Goal: Communication & Community: Answer question/provide support

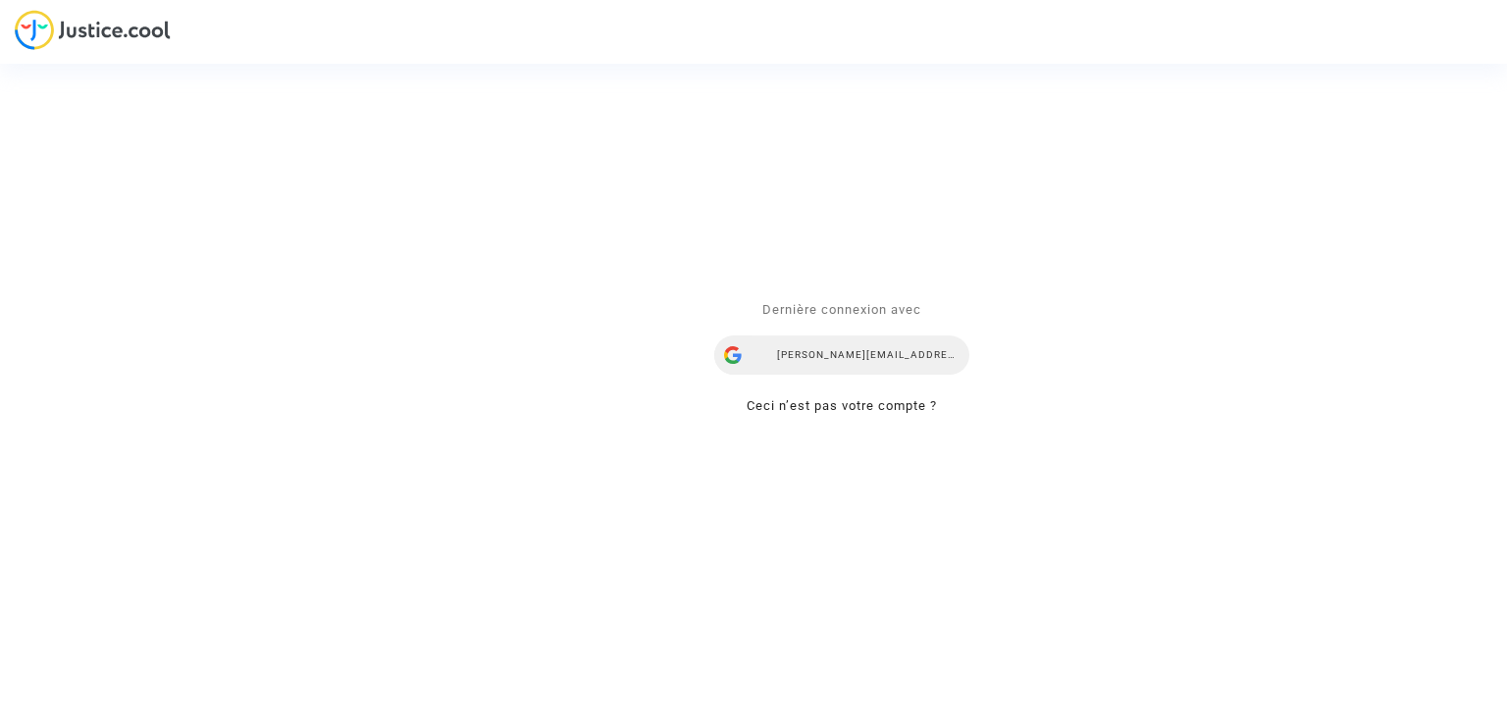
click at [903, 350] on div "alisa.vasylieva@skycop.com" at bounding box center [841, 356] width 255 height 39
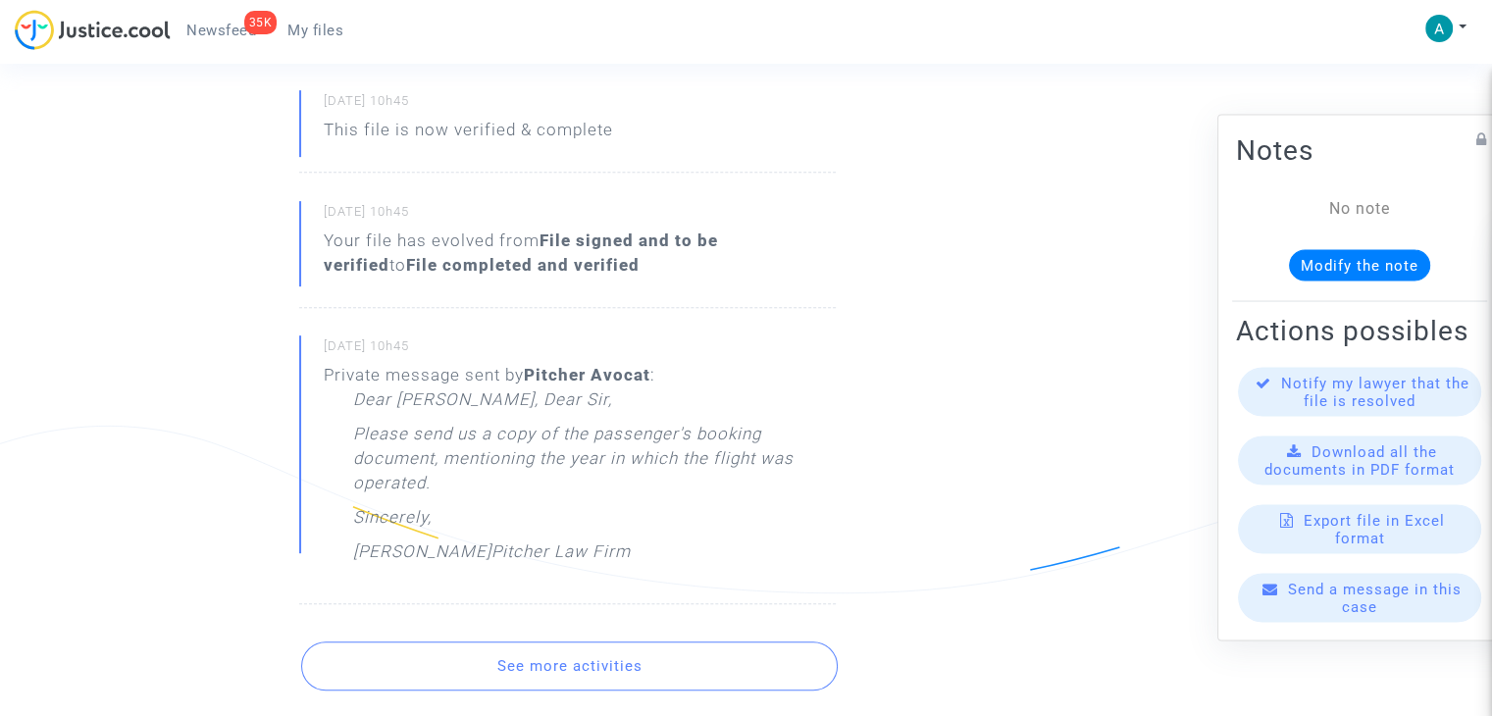
scroll to position [883, 0]
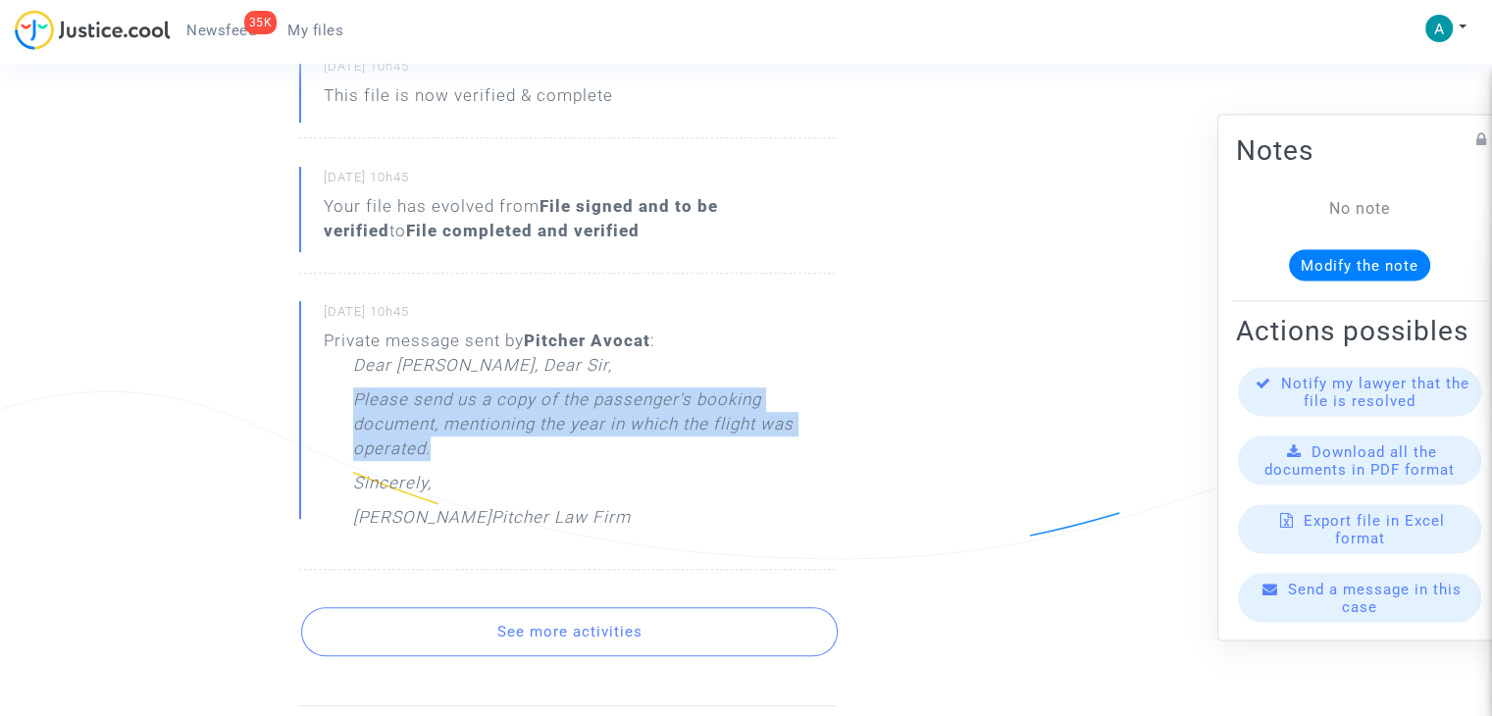
drag, startPoint x: 349, startPoint y: 401, endPoint x: 543, endPoint y: 458, distance: 201.5
click at [543, 458] on div "Private message sent by [PERSON_NAME] : Dear [PERSON_NAME], Dear [PERSON_NAME],…" at bounding box center [580, 434] width 512 height 211
copy p "Please send us a copy of the passenger's booking document, mentioning the year …"
click at [1362, 605] on span "Send a message in this case" at bounding box center [1375, 598] width 174 height 35
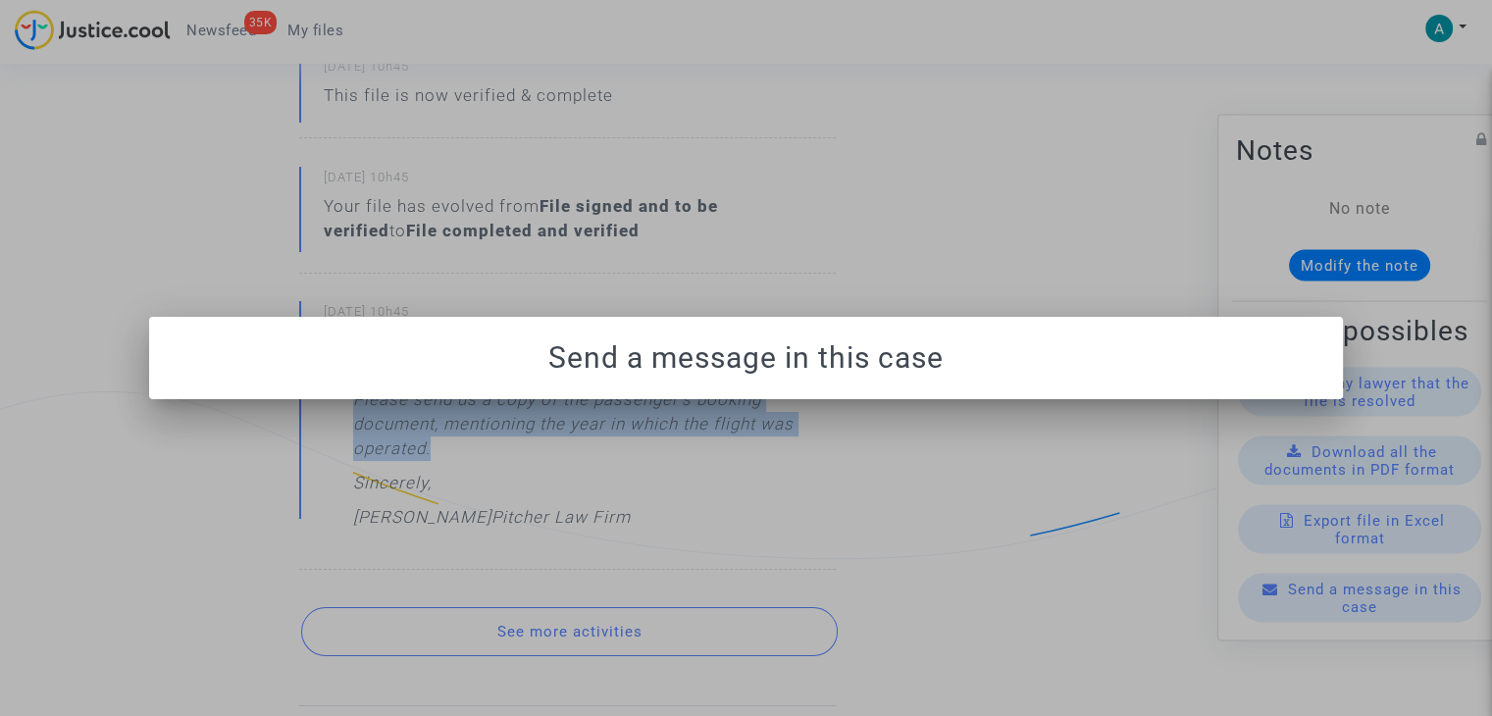
scroll to position [0, 0]
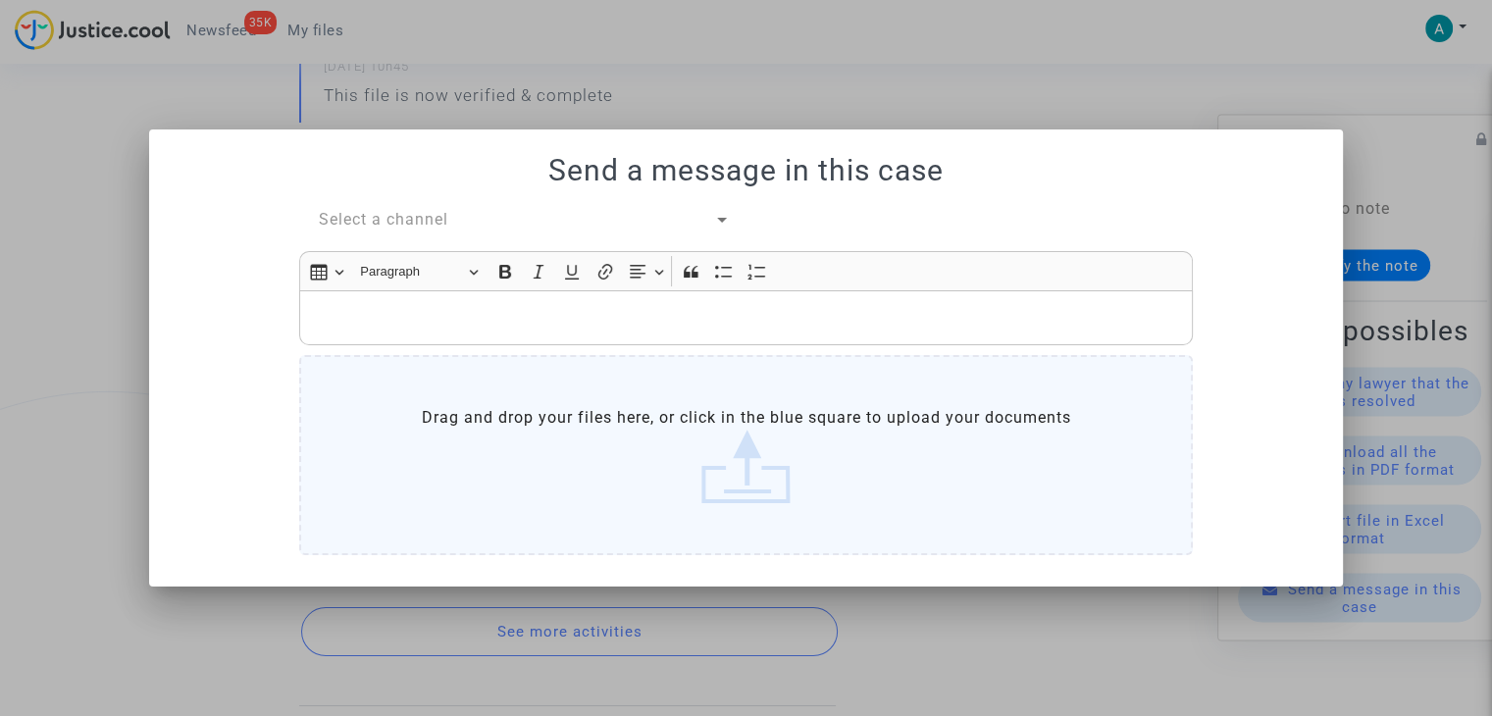
click at [400, 203] on div "Send a message in this case Select a channel Rich Text Editor Insert table Inse…" at bounding box center [746, 357] width 1147 height 409
click at [416, 221] on span "Select a channel" at bounding box center [384, 219] width 130 height 19
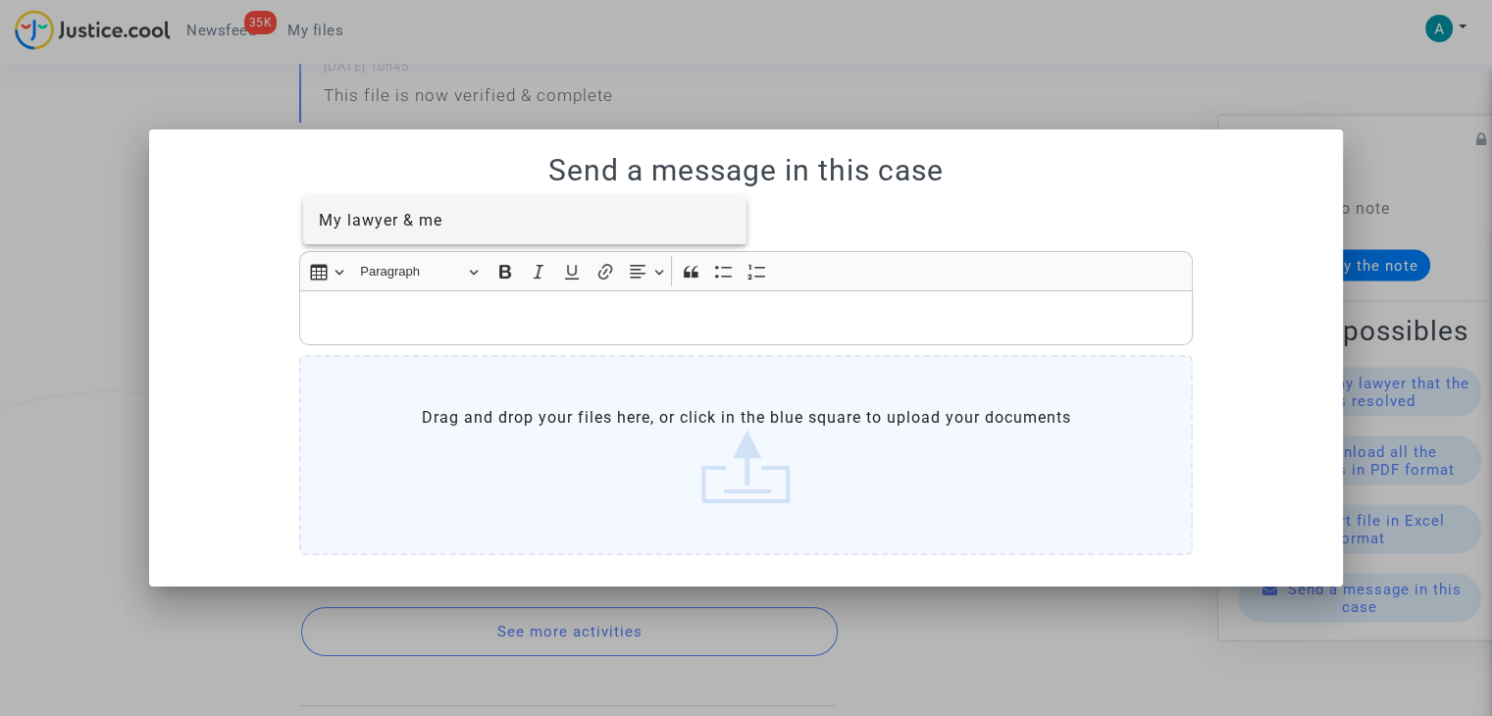
click at [432, 220] on span "My lawyer & me" at bounding box center [381, 220] width 124 height 19
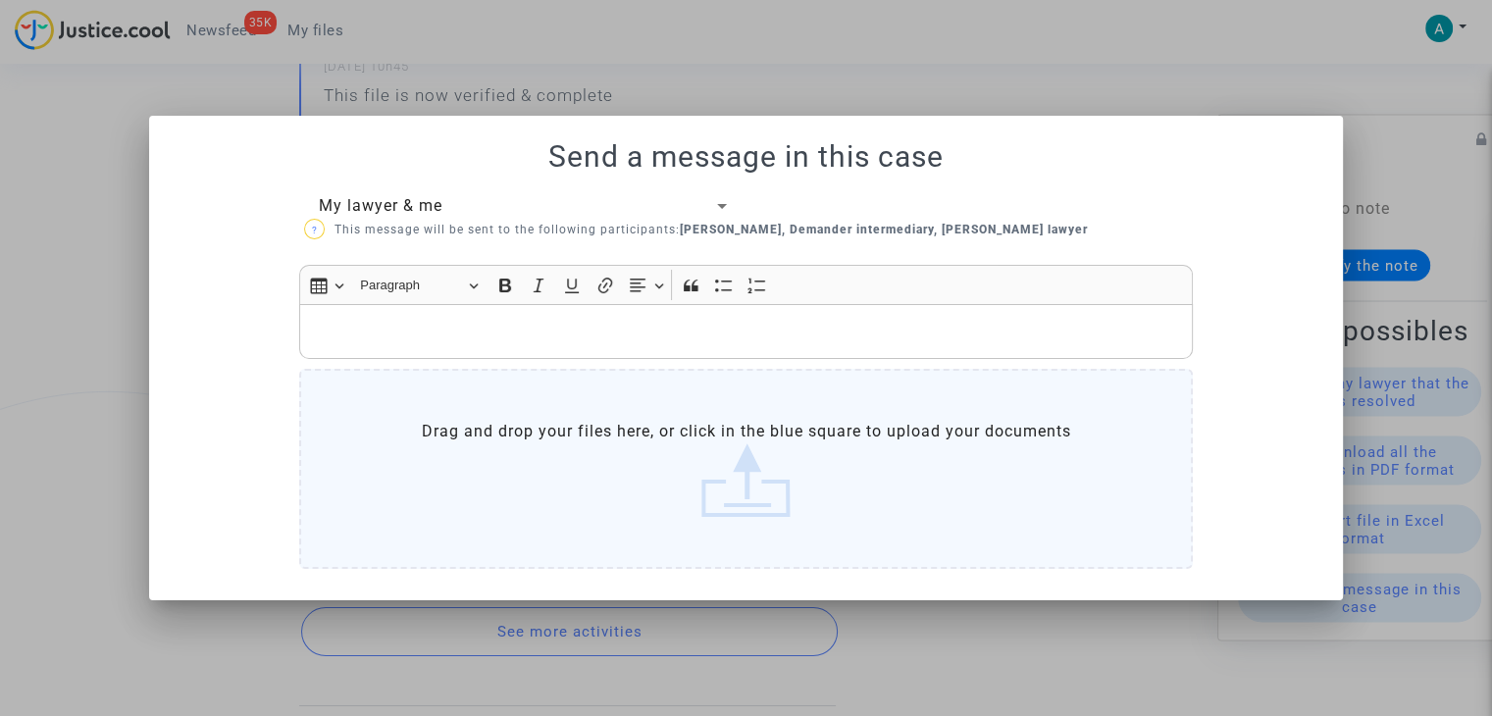
click at [401, 337] on p "Rich Text Editor, main" at bounding box center [746, 331] width 873 height 25
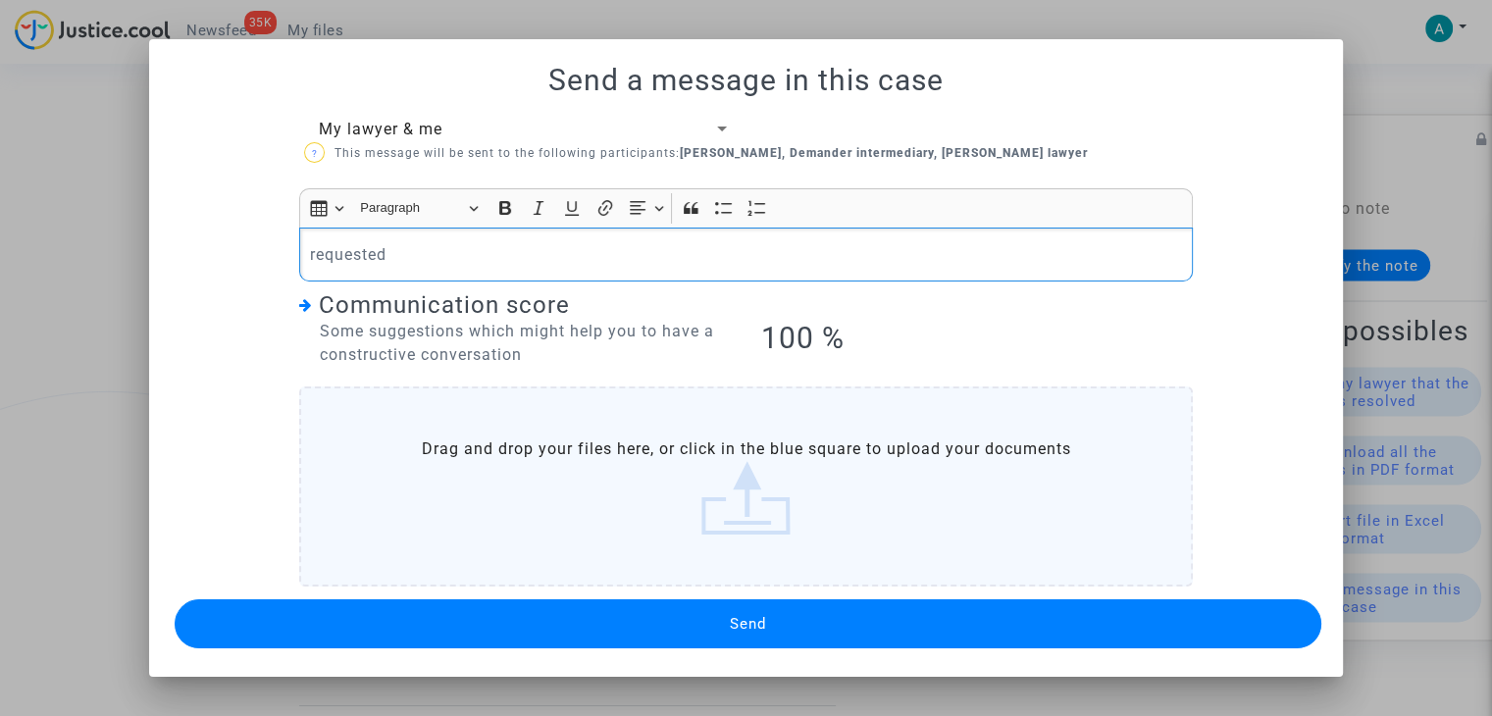
click at [828, 640] on button "Send" at bounding box center [748, 623] width 1147 height 49
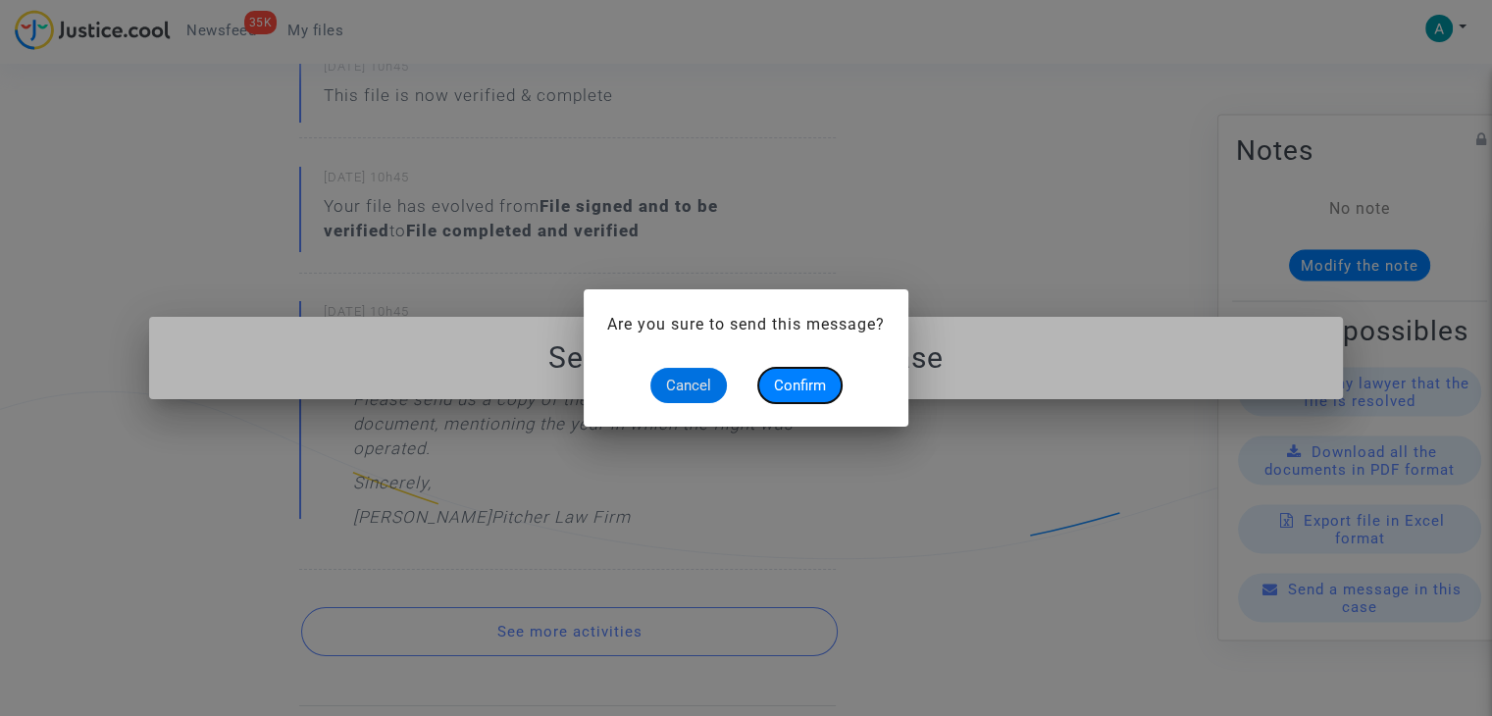
click at [811, 398] on button "Confirm" at bounding box center [799, 385] width 83 height 35
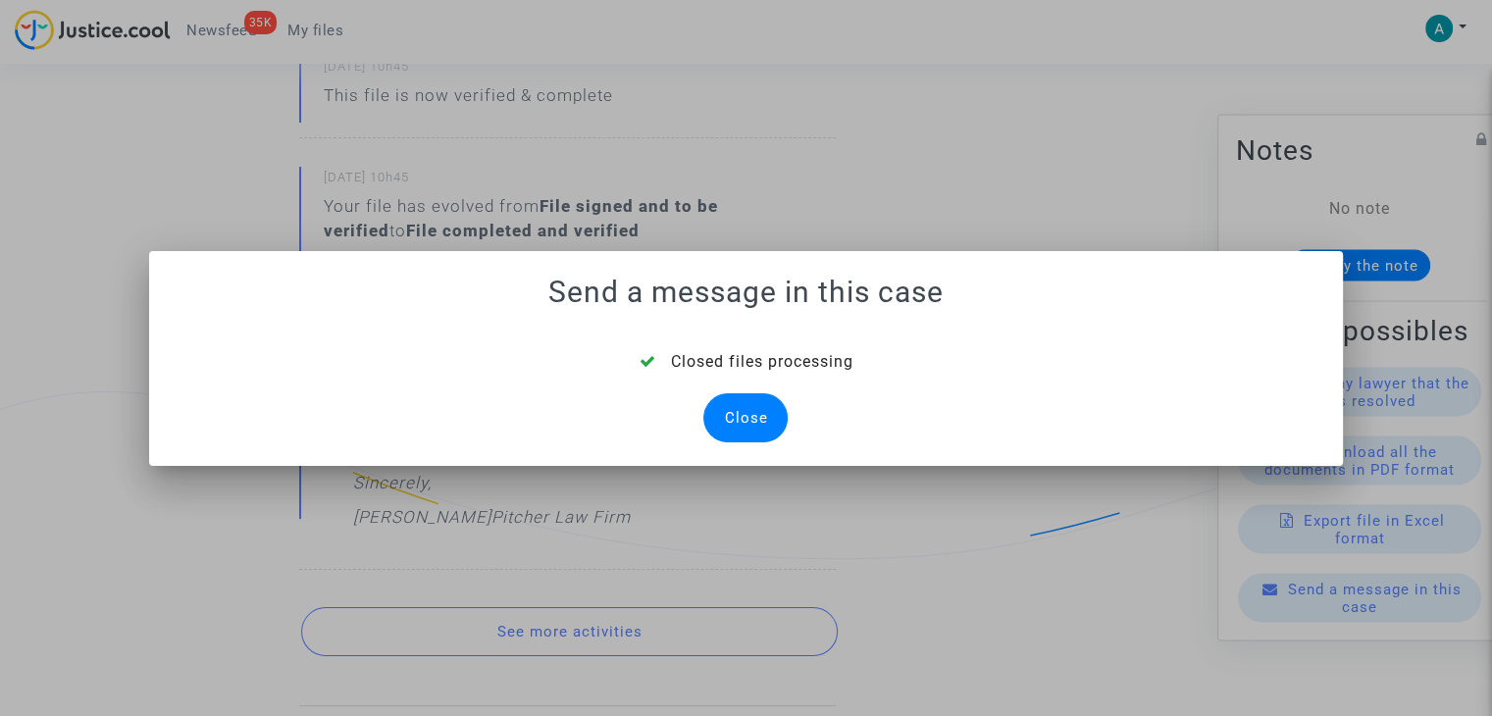
click at [736, 409] on div "Close" at bounding box center [745, 417] width 84 height 49
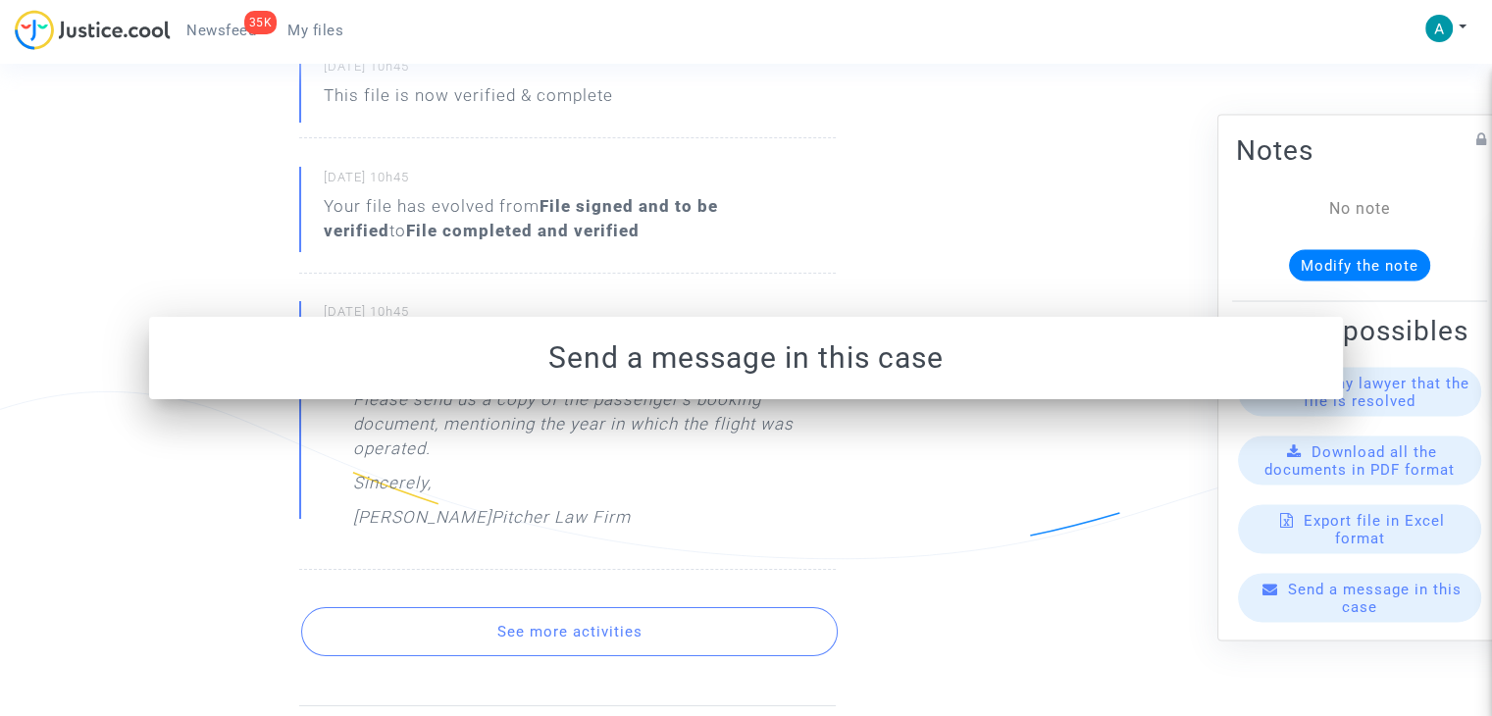
scroll to position [883, 0]
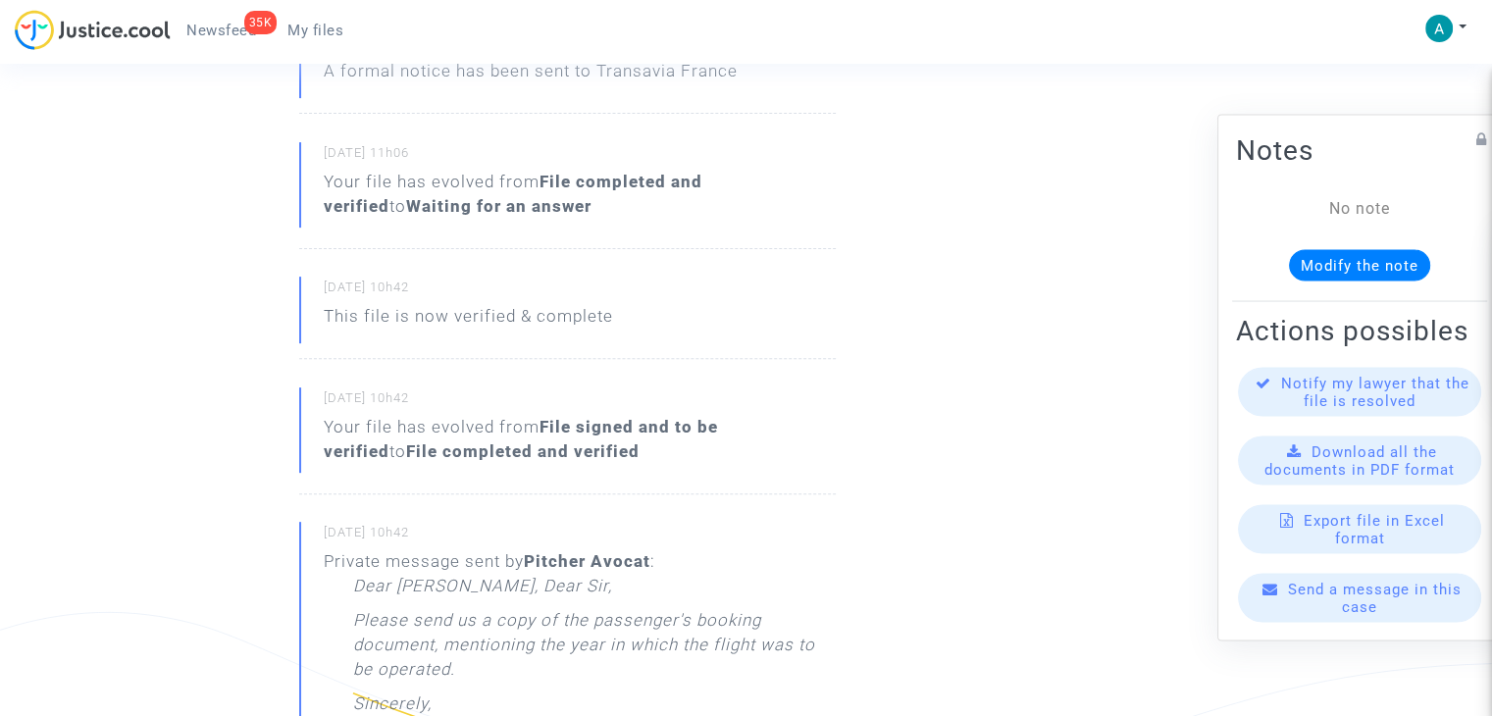
scroll to position [785, 0]
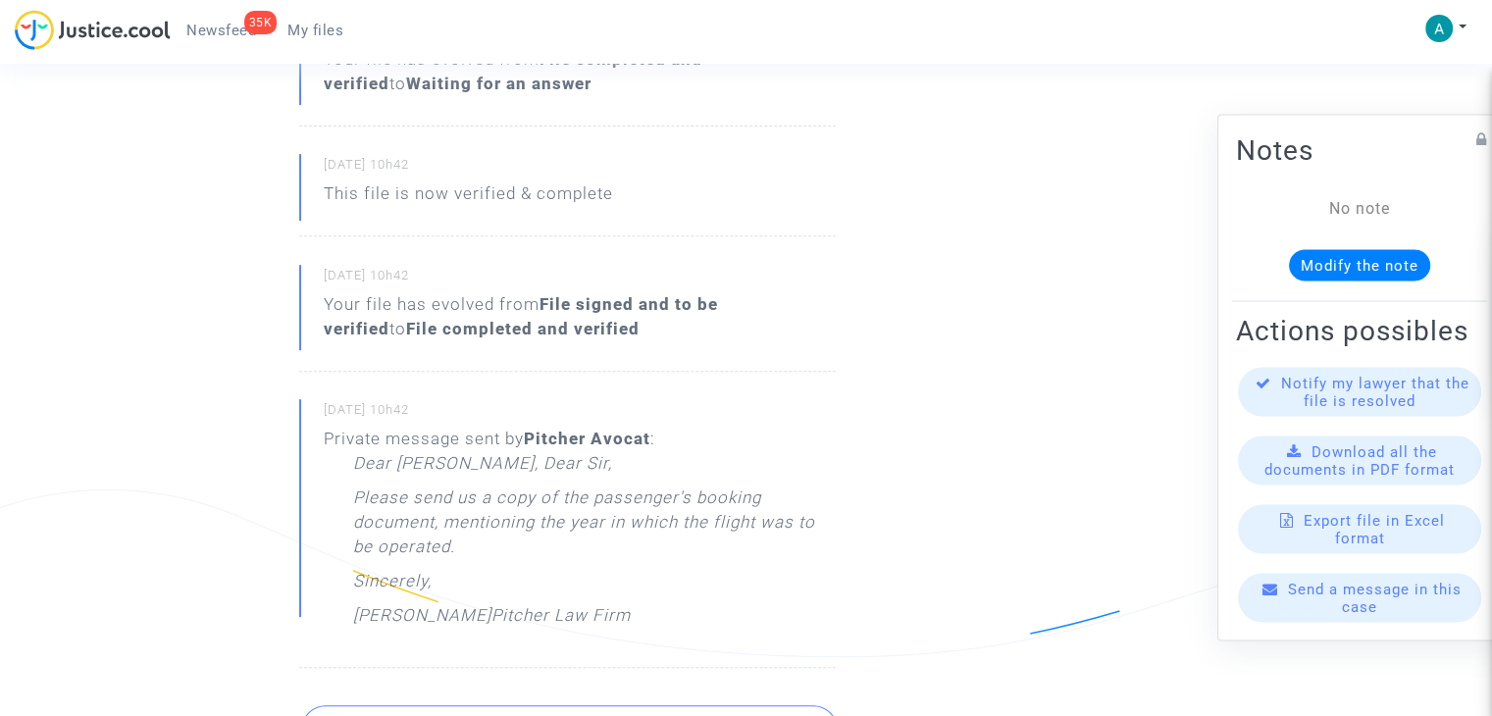
click at [1478, 701] on div at bounding box center [1478, 701] width 0 height 0
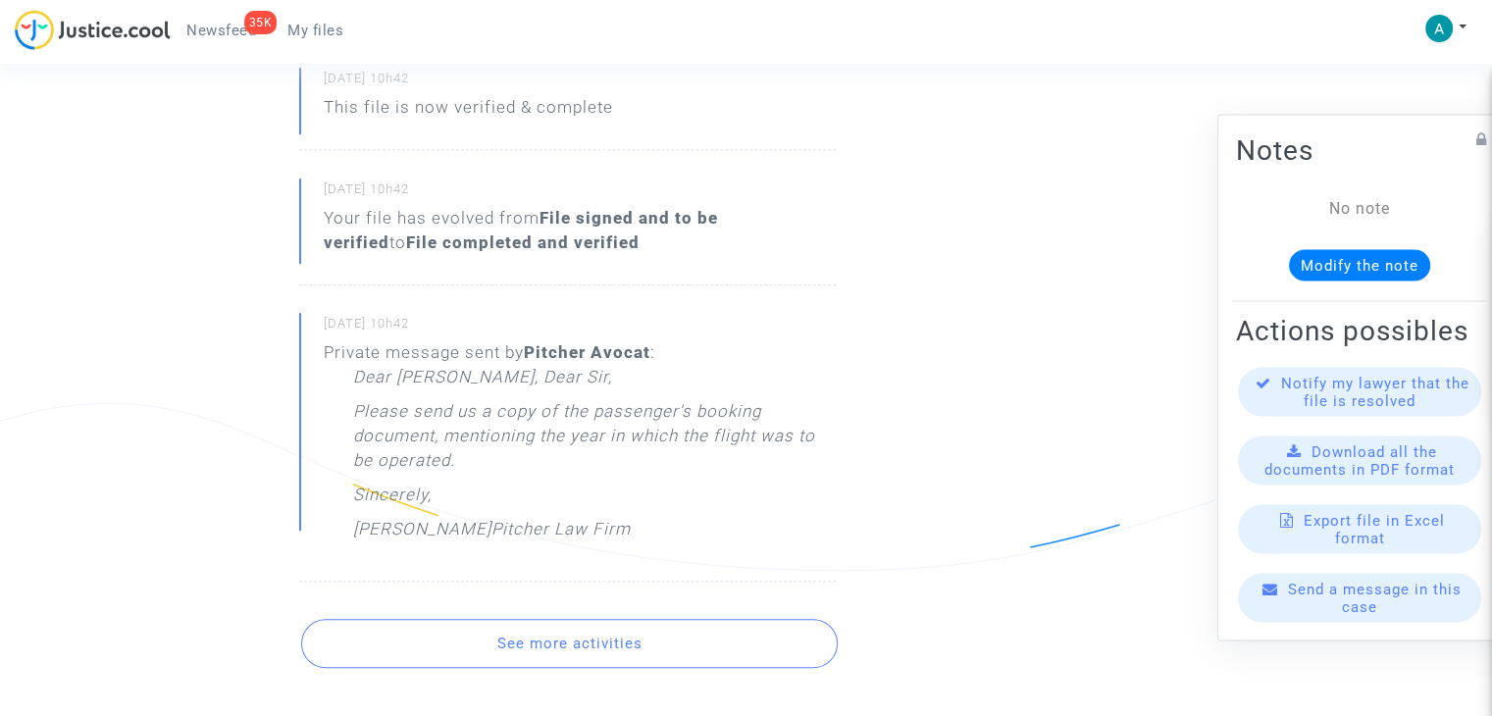
scroll to position [981, 0]
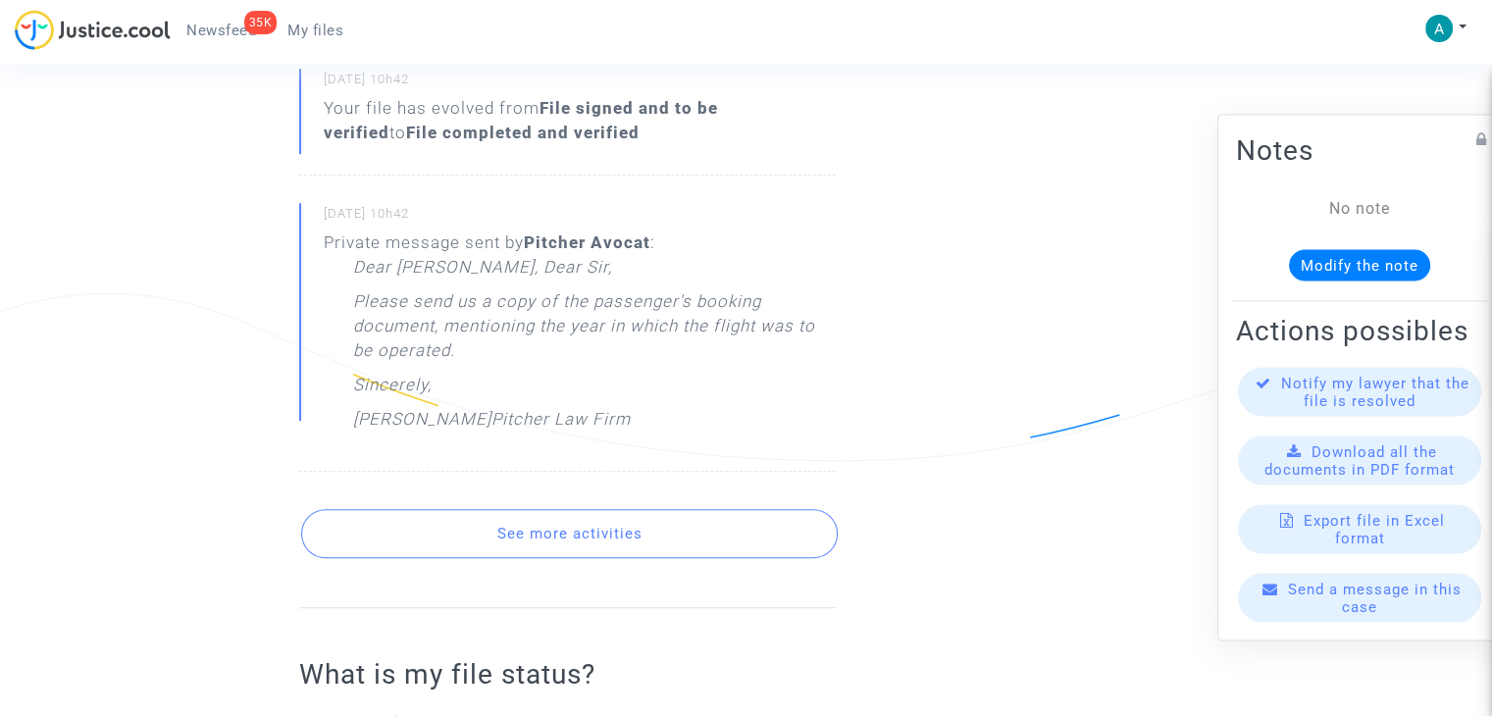
click at [1404, 606] on span "Send a message in this case" at bounding box center [1375, 598] width 174 height 35
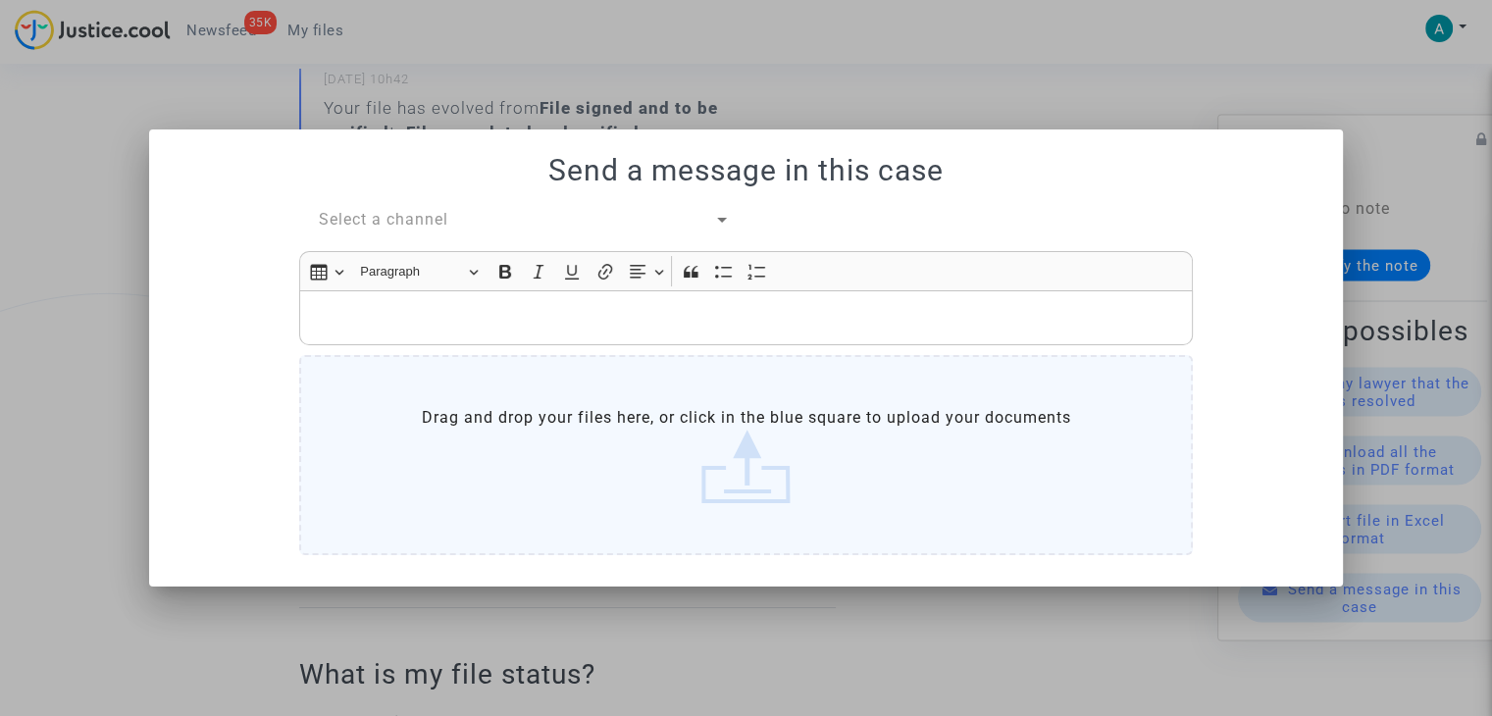
click at [440, 209] on div "Select a channel" at bounding box center [516, 220] width 395 height 24
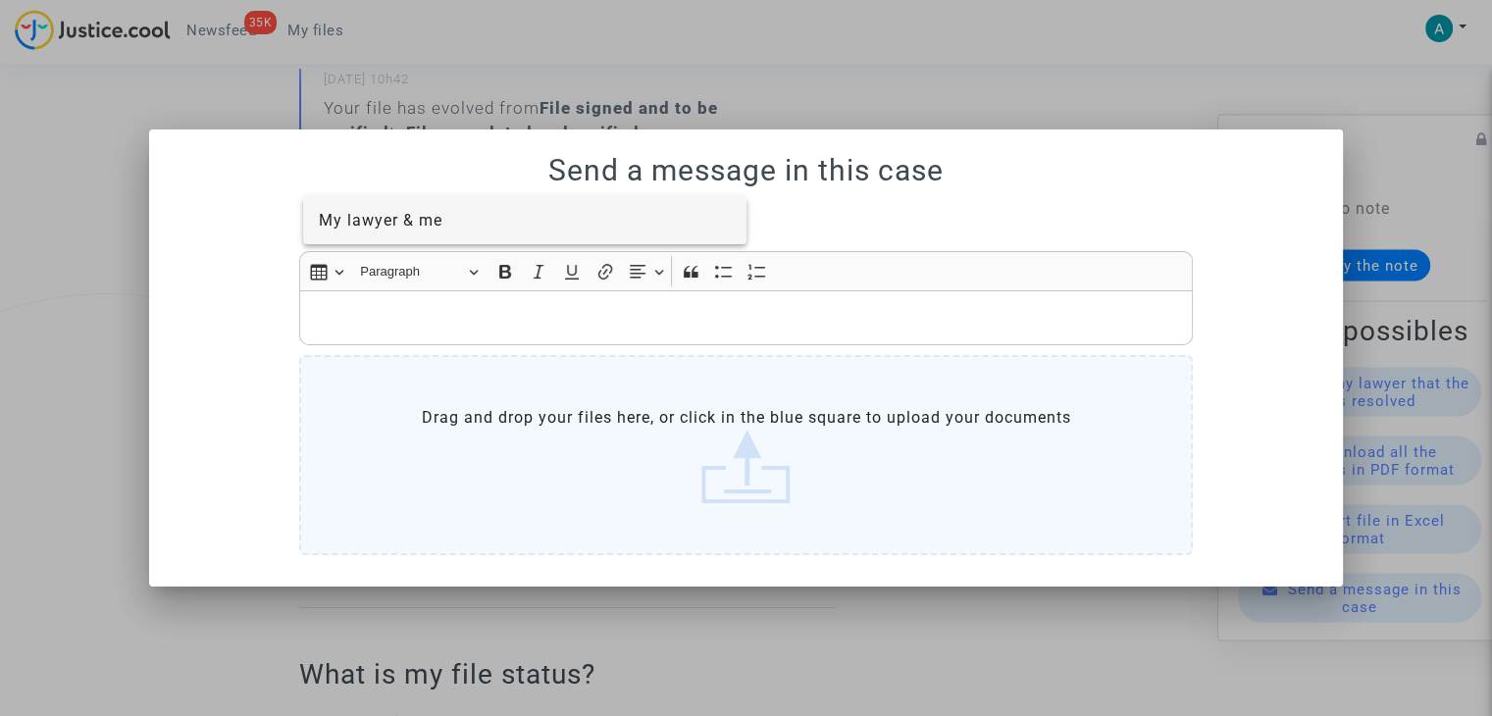
click at [429, 216] on span "My lawyer & me" at bounding box center [381, 220] width 124 height 19
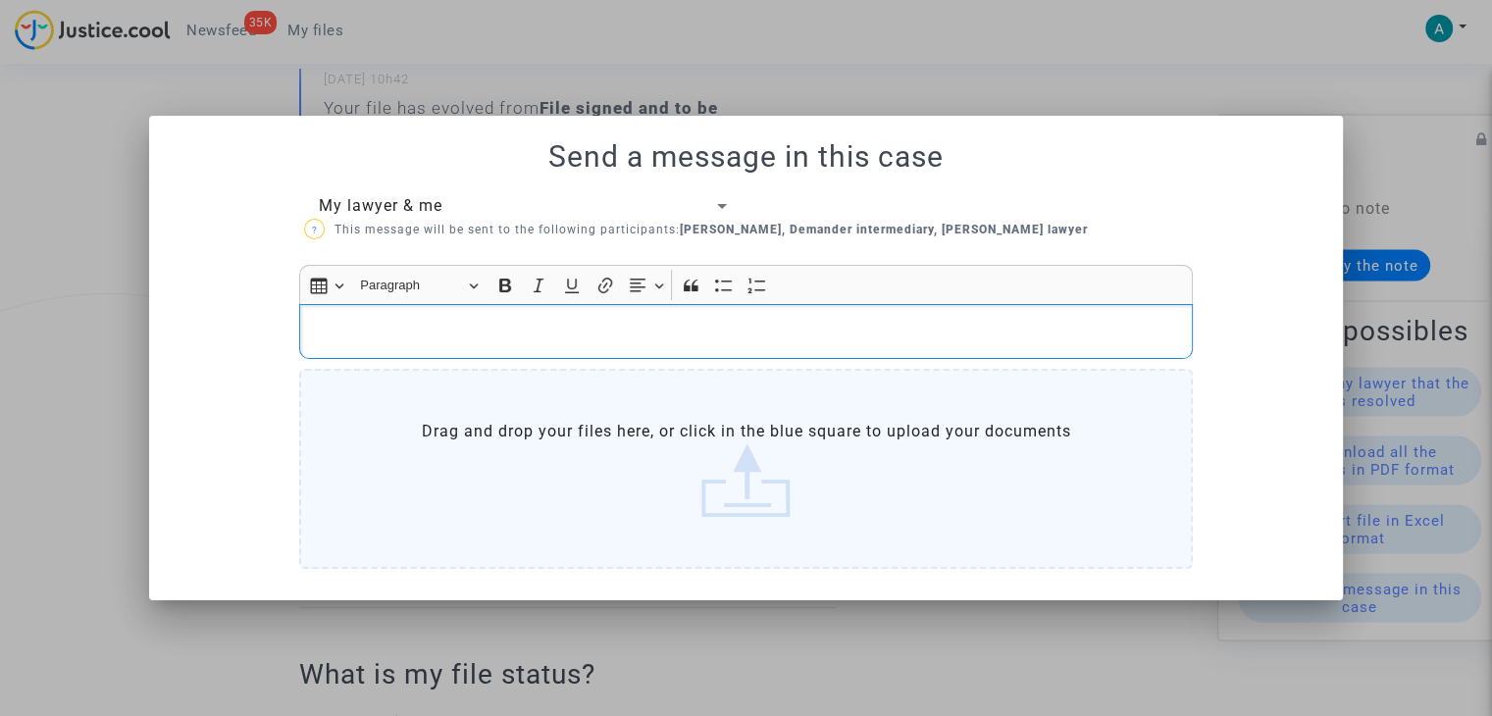
click at [420, 328] on p "Rich Text Editor, main" at bounding box center [746, 331] width 873 height 25
click at [603, 520] on label "Drag and drop your files here, or click in the blue square to upload your docum…" at bounding box center [746, 469] width 894 height 200
click at [0, 0] on input "Drag and drop your files here, or click in the blue square to upload your docum…" at bounding box center [0, 0] width 0 height 0
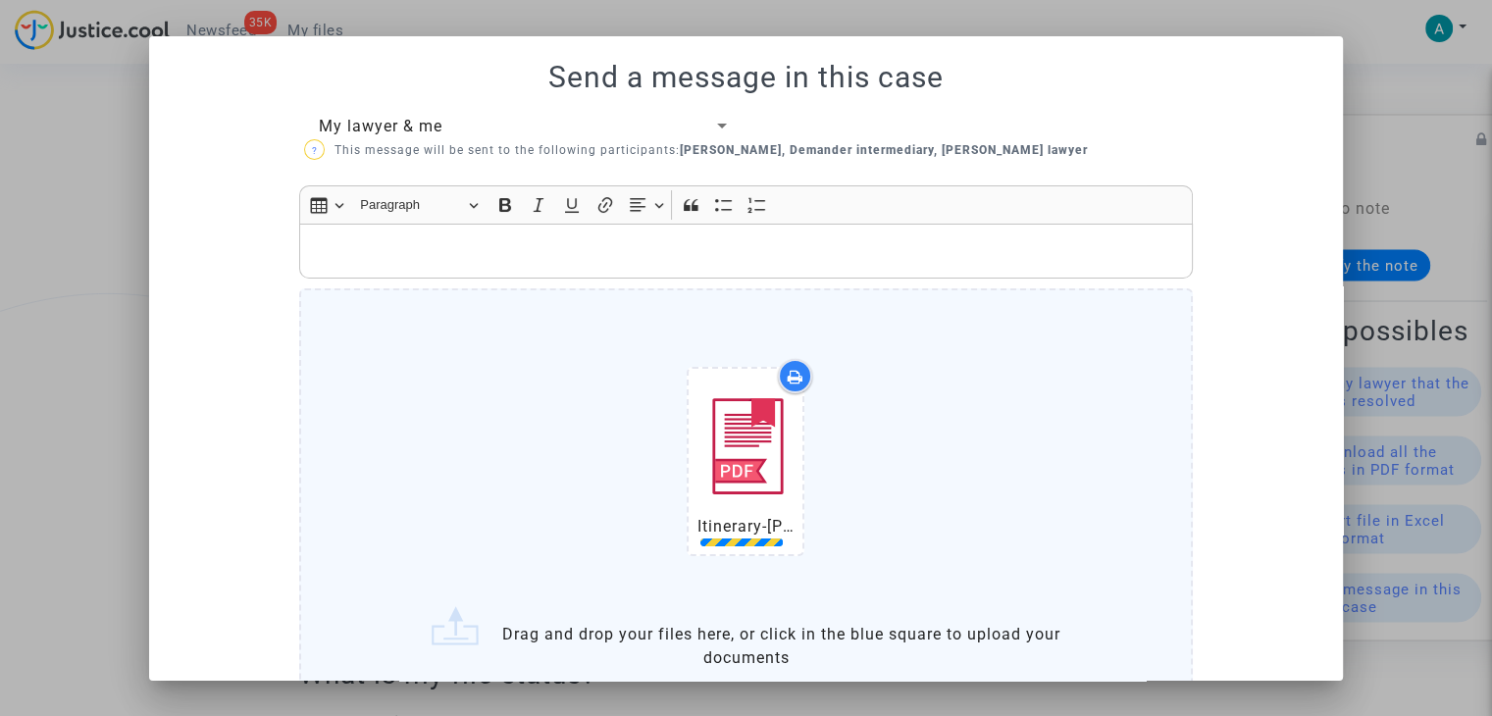
click at [455, 252] on p "Rich Text Editor, main" at bounding box center [746, 251] width 873 height 25
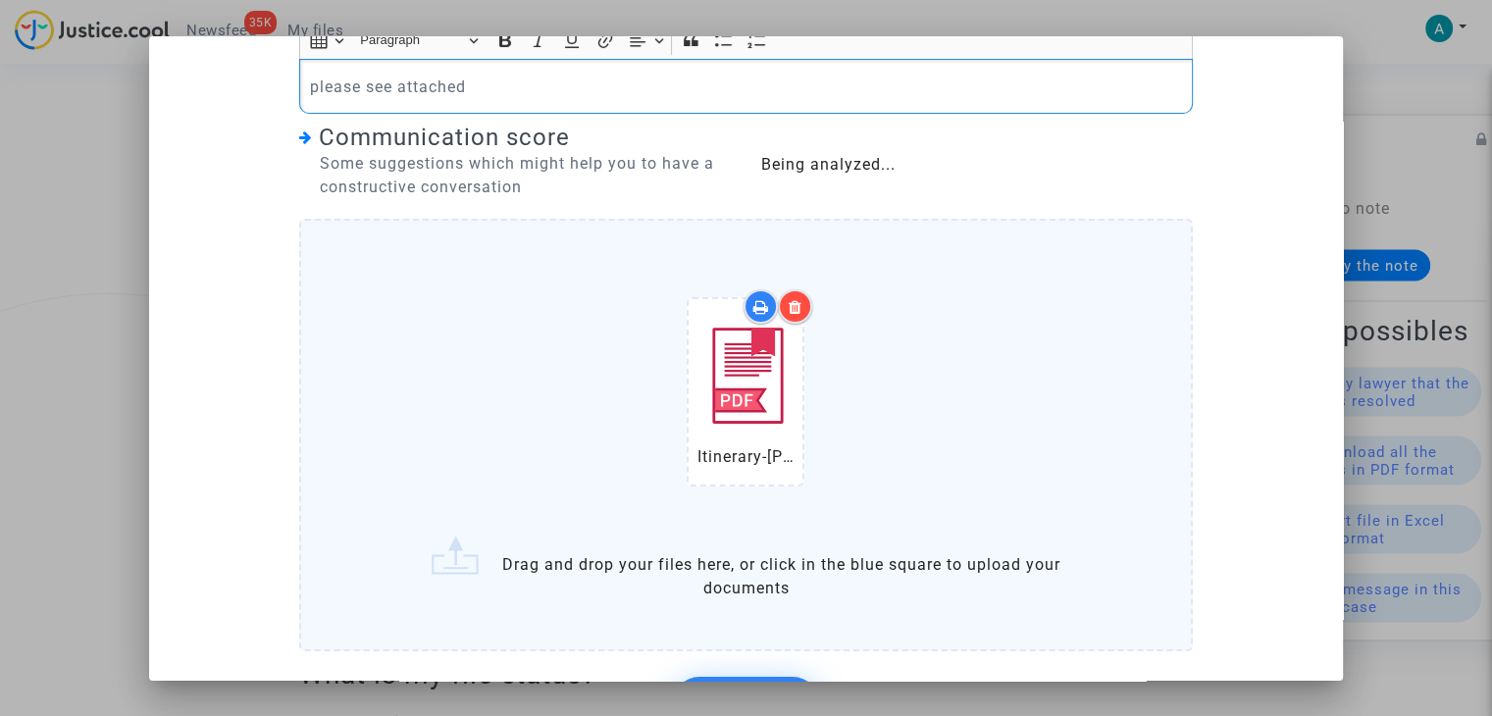
scroll to position [327, 0]
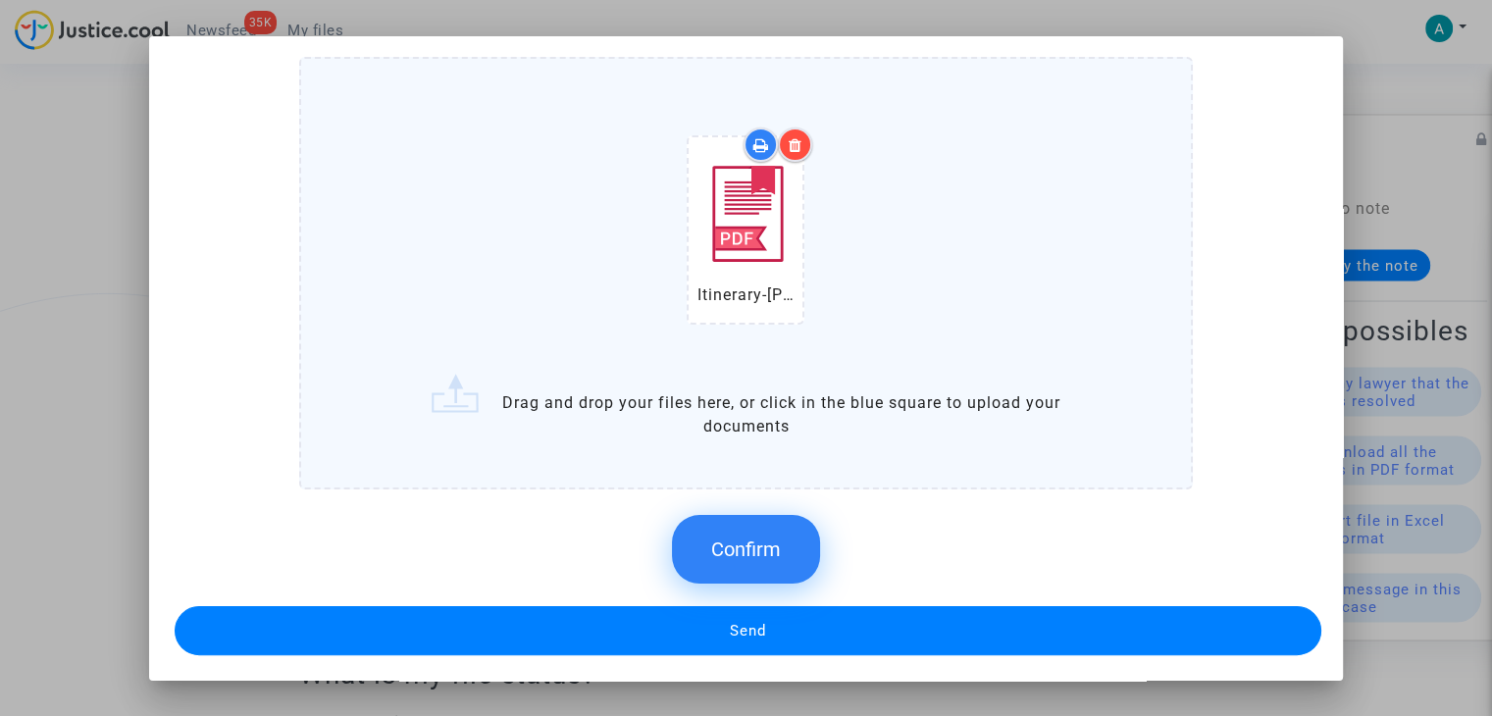
click at [732, 549] on span "Confirm" at bounding box center [746, 550] width 70 height 24
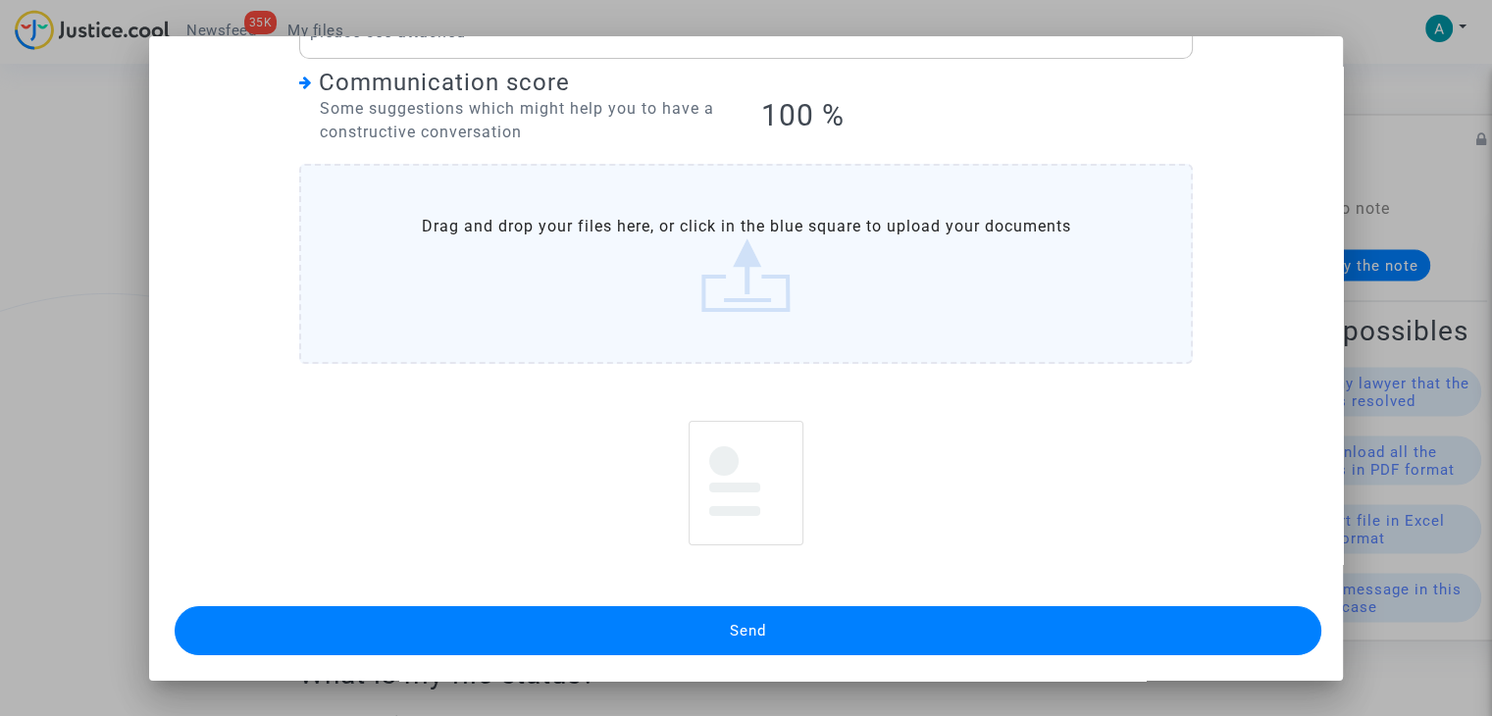
scroll to position [186, 0]
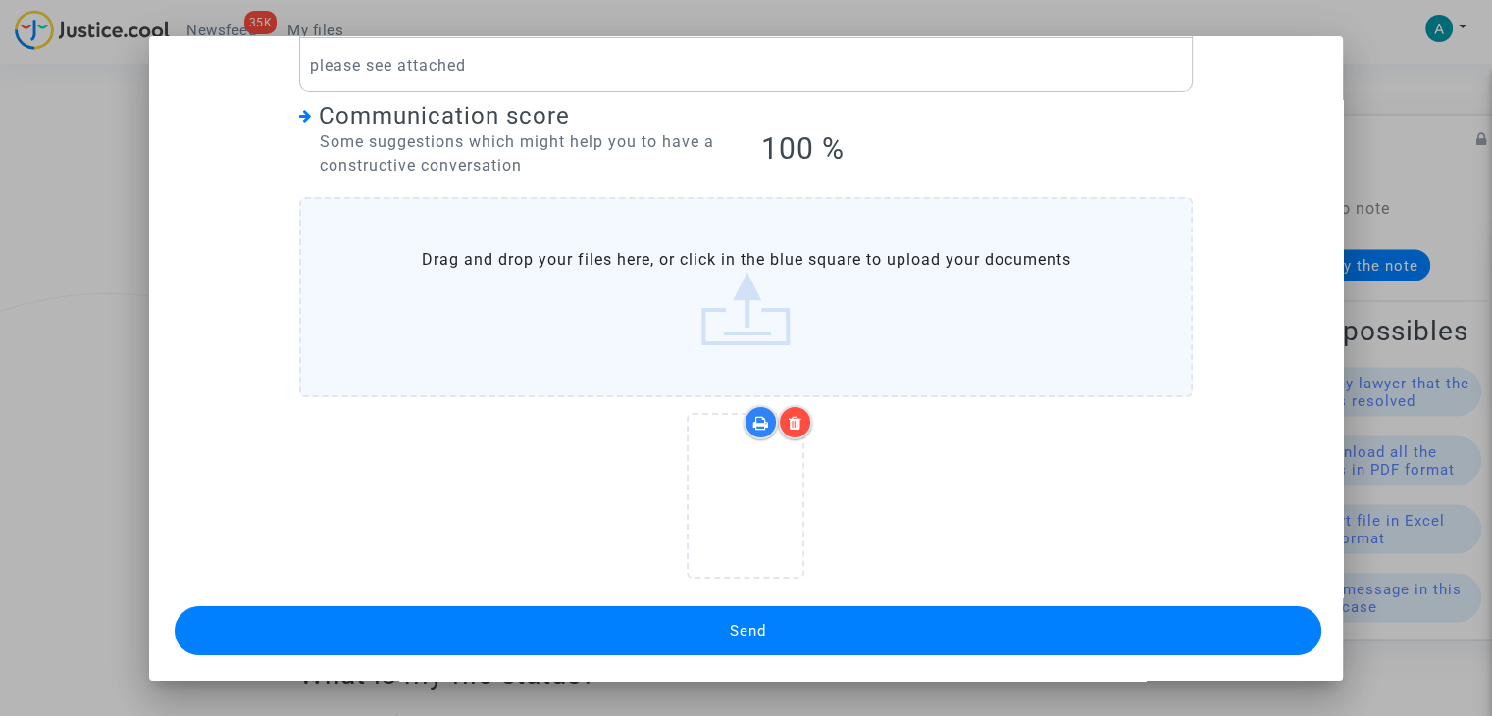
click at [816, 620] on button "Send" at bounding box center [748, 630] width 1147 height 49
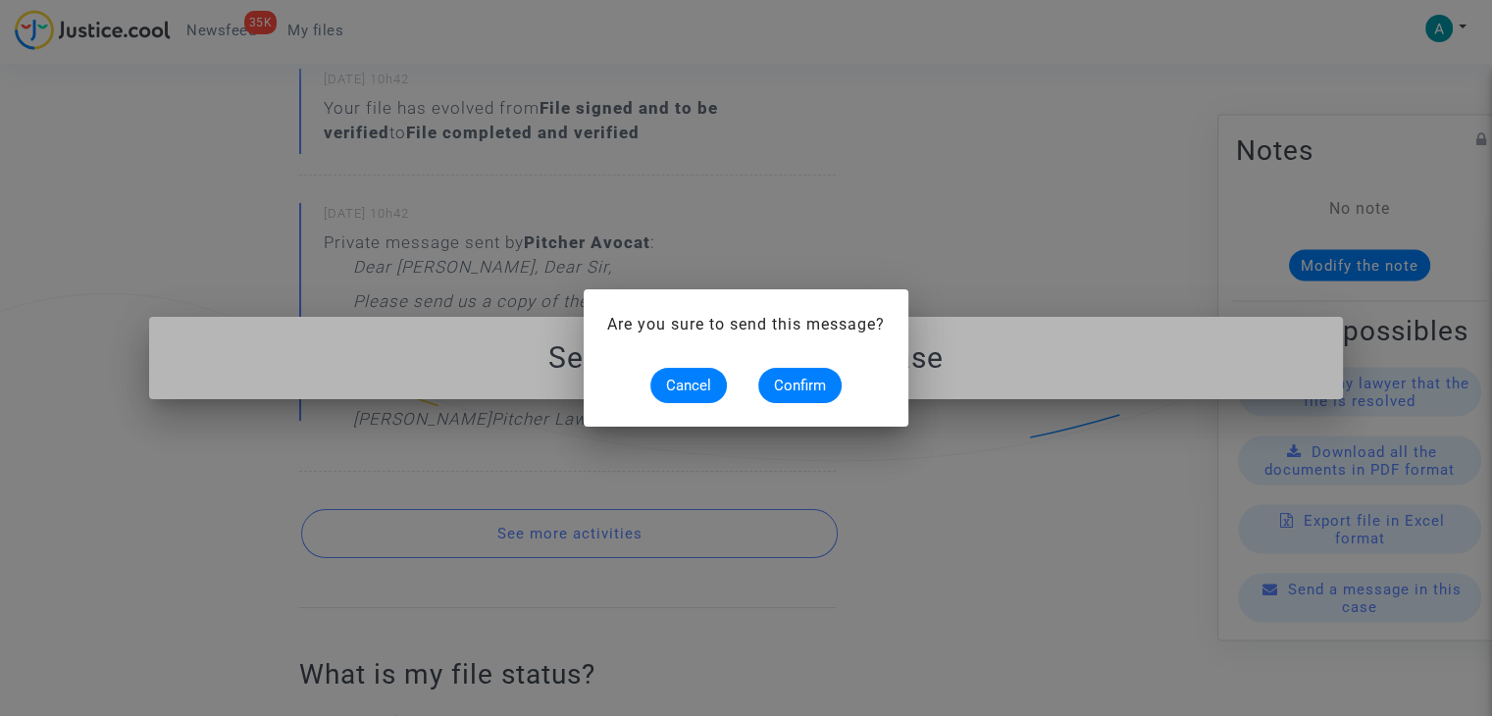
scroll to position [0, 0]
click at [791, 370] on button "Confirm" at bounding box center [799, 385] width 83 height 35
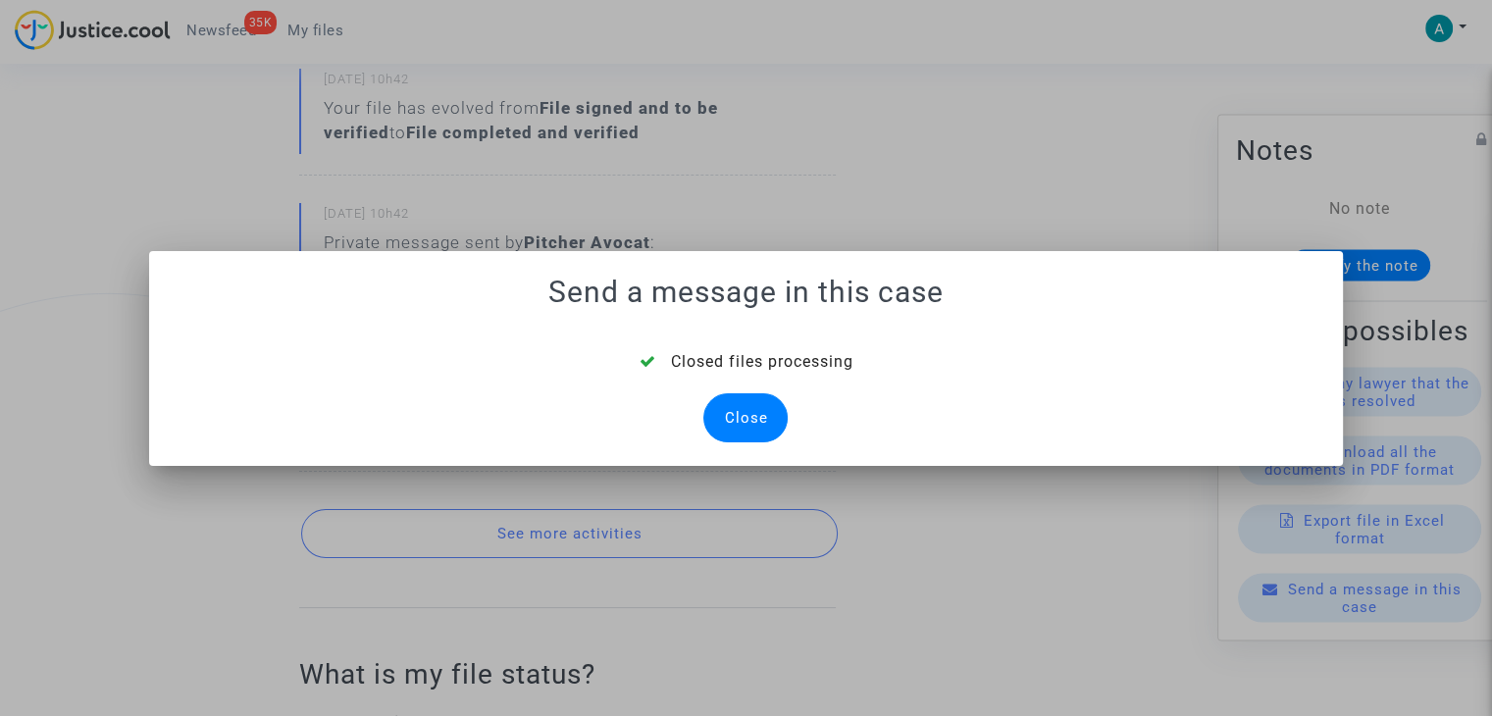
click at [764, 402] on div "Close" at bounding box center [745, 417] width 84 height 49
